Goal: Browse casually

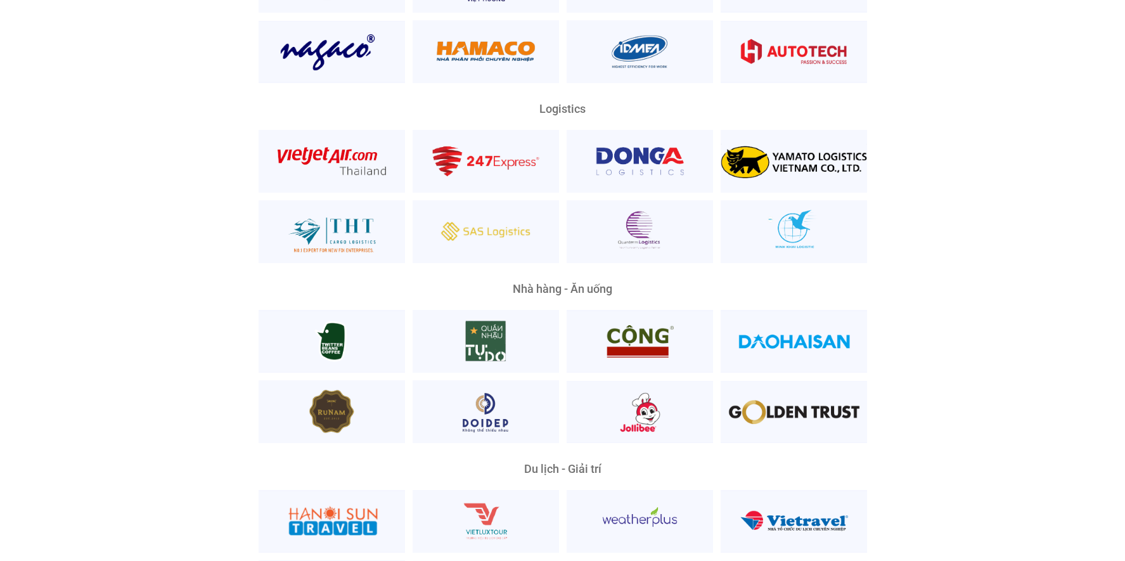
scroll to position [2904, 0]
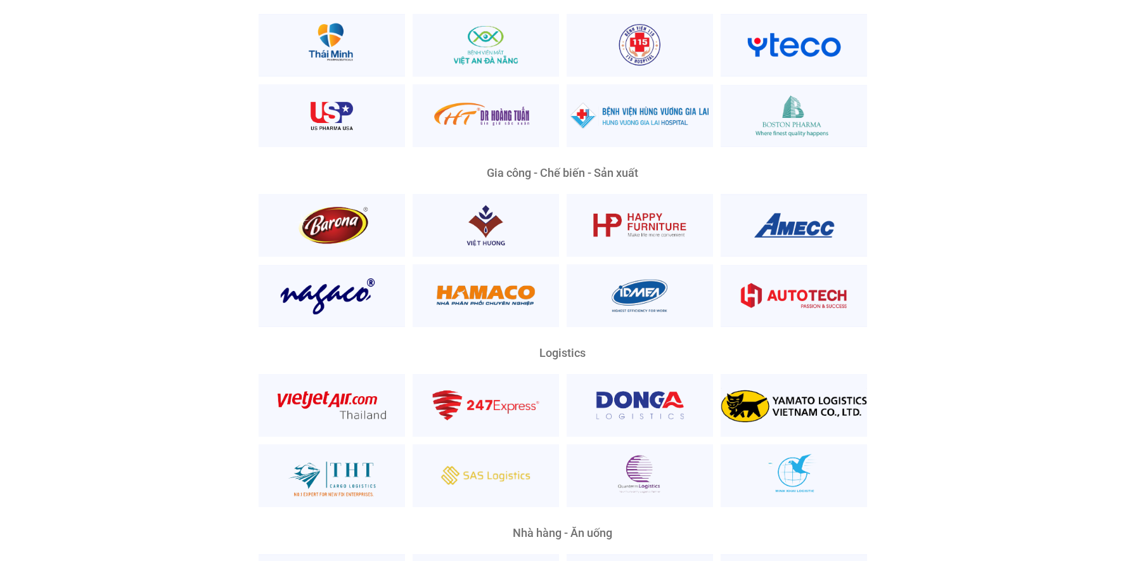
scroll to position [2639, 0]
